Goal: Information Seeking & Learning: Learn about a topic

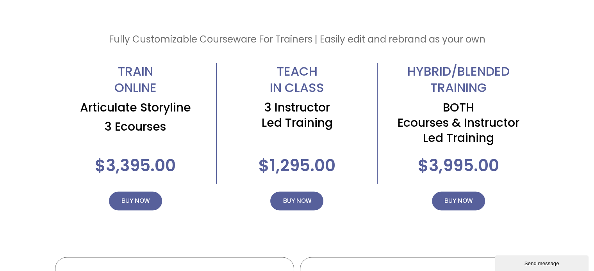
scroll to position [1406, 0]
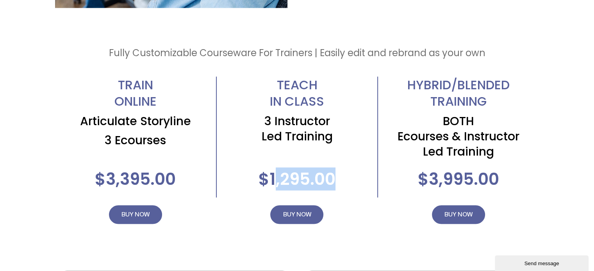
drag, startPoint x: 339, startPoint y: 181, endPoint x: 276, endPoint y: 180, distance: 62.5
click at [276, 180] on div "$1,295.00 BUY NOW" at bounding box center [297, 173] width 161 height 50
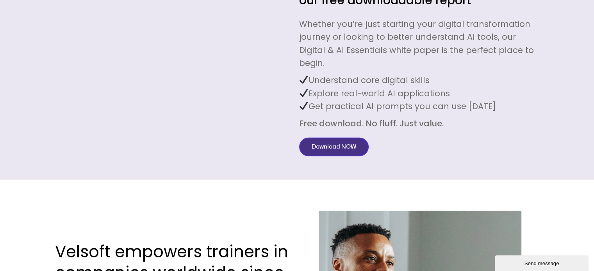
scroll to position [1953, 0]
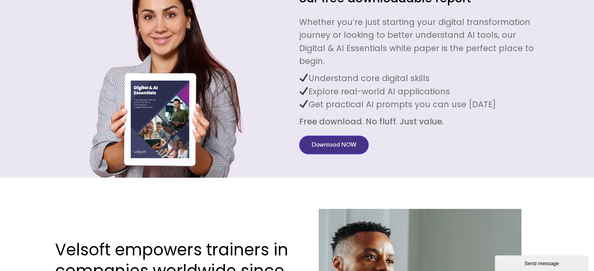
click at [330, 141] on span "Download NOW" at bounding box center [334, 145] width 45 height 9
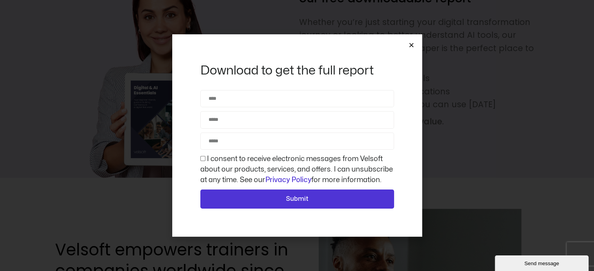
click at [409, 46] on icon "Close" at bounding box center [412, 45] width 6 height 6
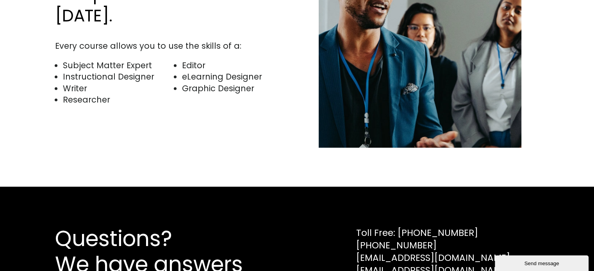
scroll to position [2263, 0]
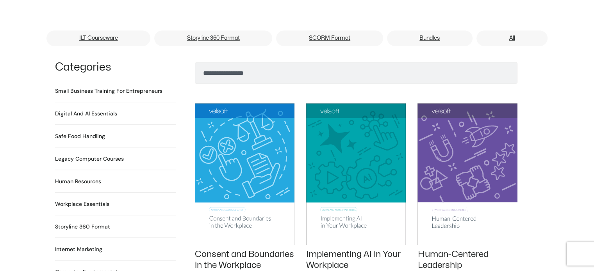
scroll to position [351, 0]
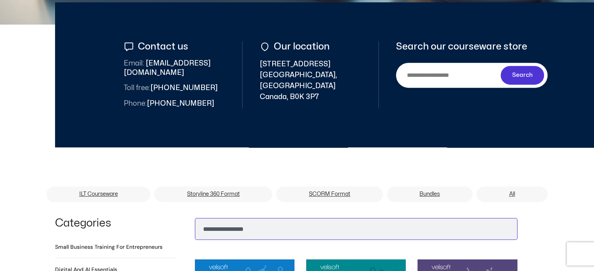
click at [288, 218] on input "Search" at bounding box center [356, 229] width 323 height 22
type input "**********"
click at [198, 218] on button "Search" at bounding box center [207, 227] width 19 height 19
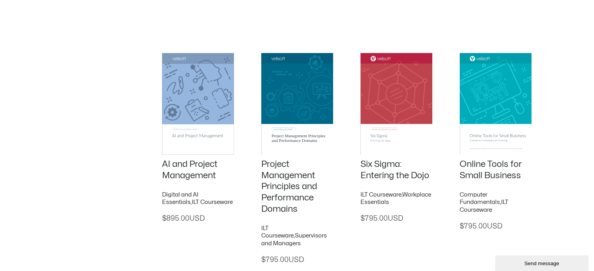
scroll to position [117, 0]
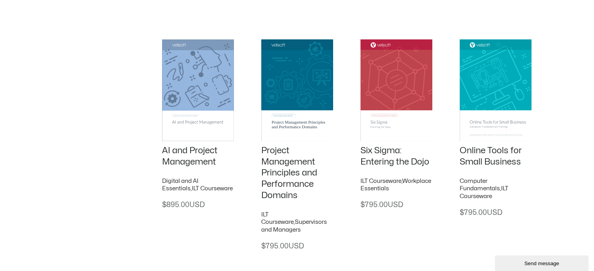
click at [286, 175] on link "Project Management Principles and Performance Domains" at bounding box center [289, 172] width 56 height 53
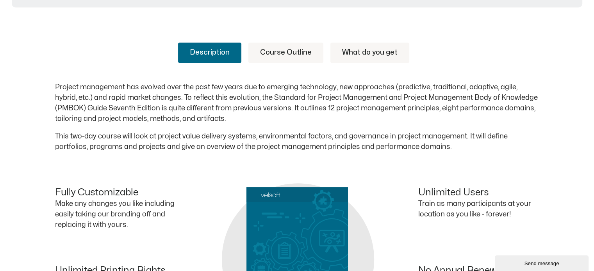
scroll to position [391, 0]
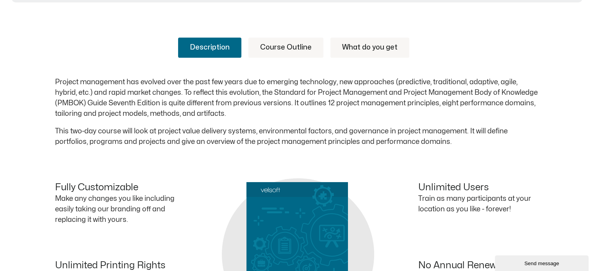
click at [292, 41] on link "Course Outline" at bounding box center [285, 47] width 75 height 20
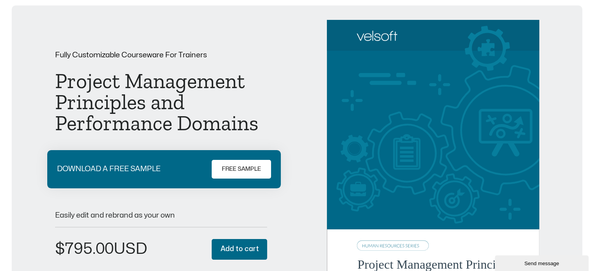
scroll to position [0, 0]
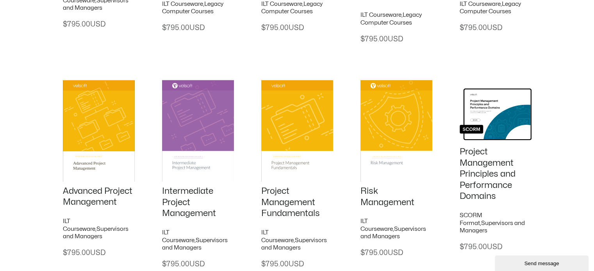
scroll to position [1094, 0]
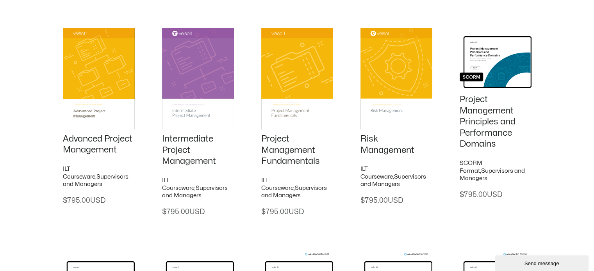
click at [279, 148] on link "Project Management Fundamentals" at bounding box center [290, 150] width 59 height 31
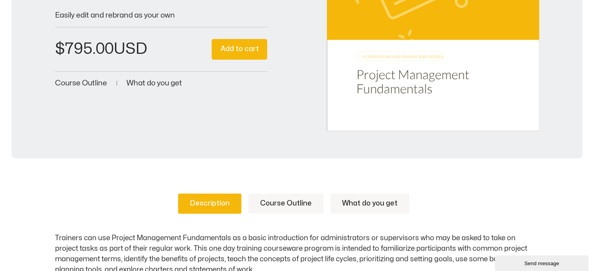
click at [281, 202] on link "Course Outline" at bounding box center [285, 204] width 75 height 20
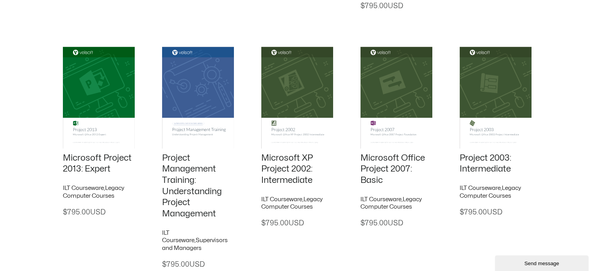
scroll to position [584, 0]
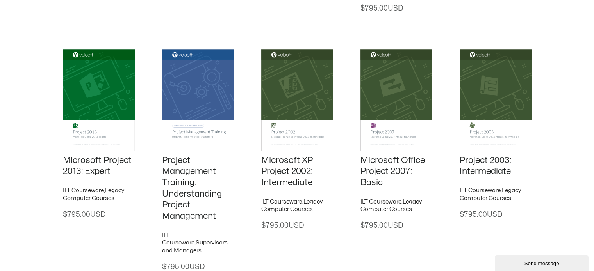
click at [186, 178] on h2 "Project Management Training: Understanding Project Management" at bounding box center [198, 188] width 72 height 67
click at [187, 128] on img at bounding box center [198, 100] width 72 height 102
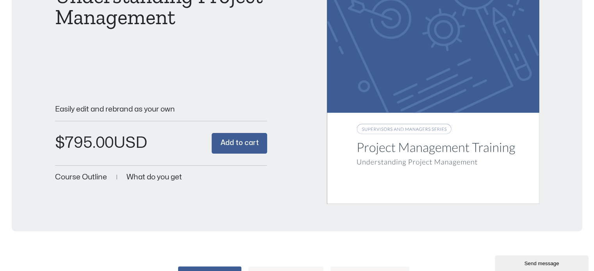
scroll to position [234, 0]
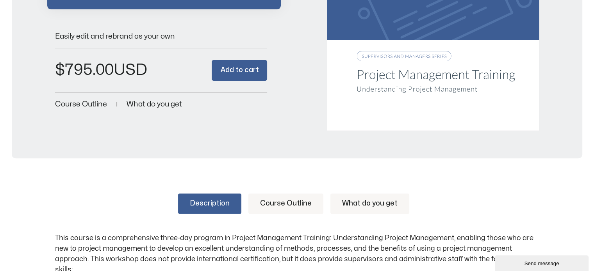
click at [289, 204] on link "Course Outline" at bounding box center [285, 204] width 75 height 20
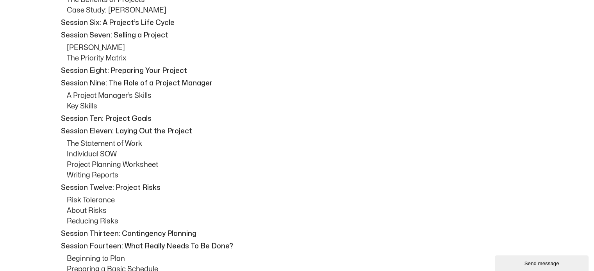
scroll to position [547, 0]
